Goal: Navigation & Orientation: Find specific page/section

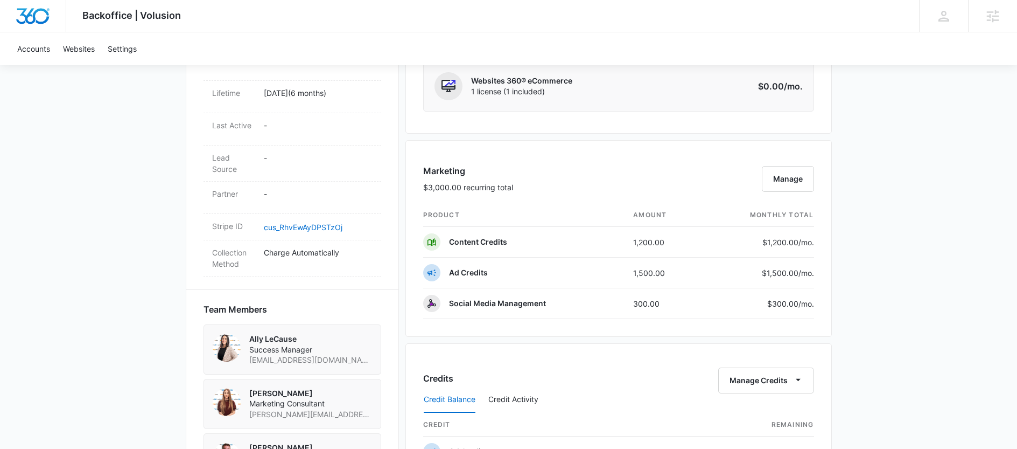
scroll to position [552, 0]
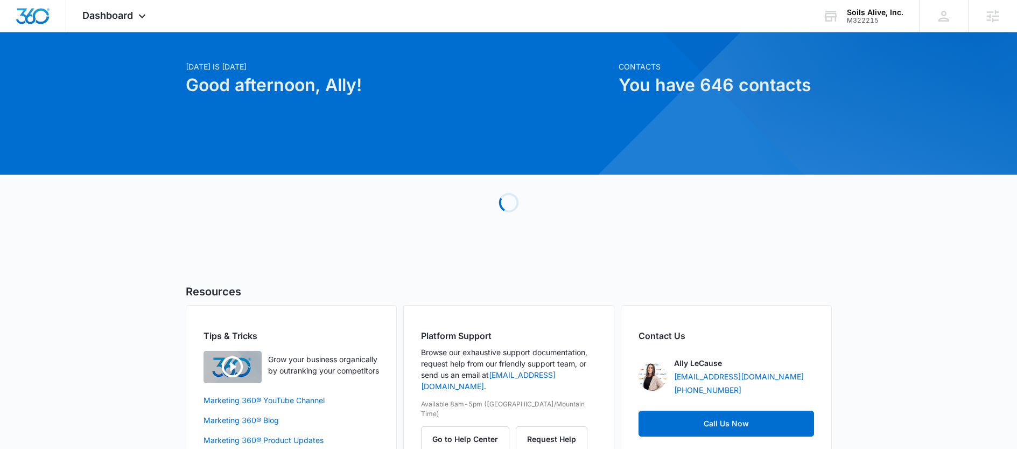
scroll to position [53, 0]
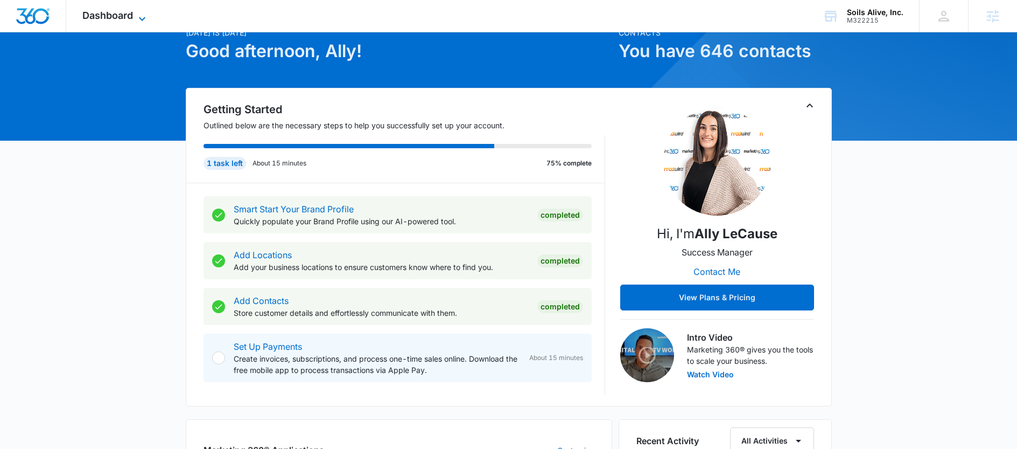
click at [125, 15] on span "Dashboard" at bounding box center [107, 15] width 51 height 11
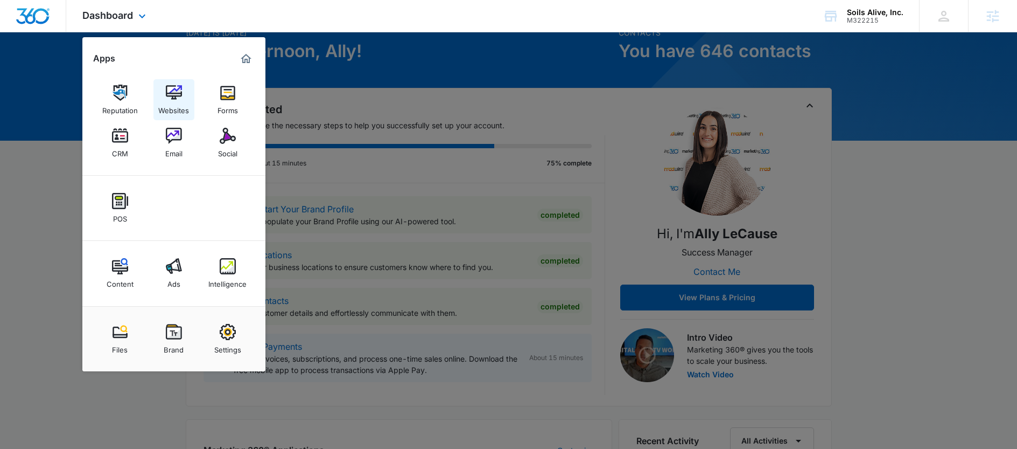
click at [182, 96] on img at bounding box center [174, 93] width 16 height 16
